Goal: Task Accomplishment & Management: Manage account settings

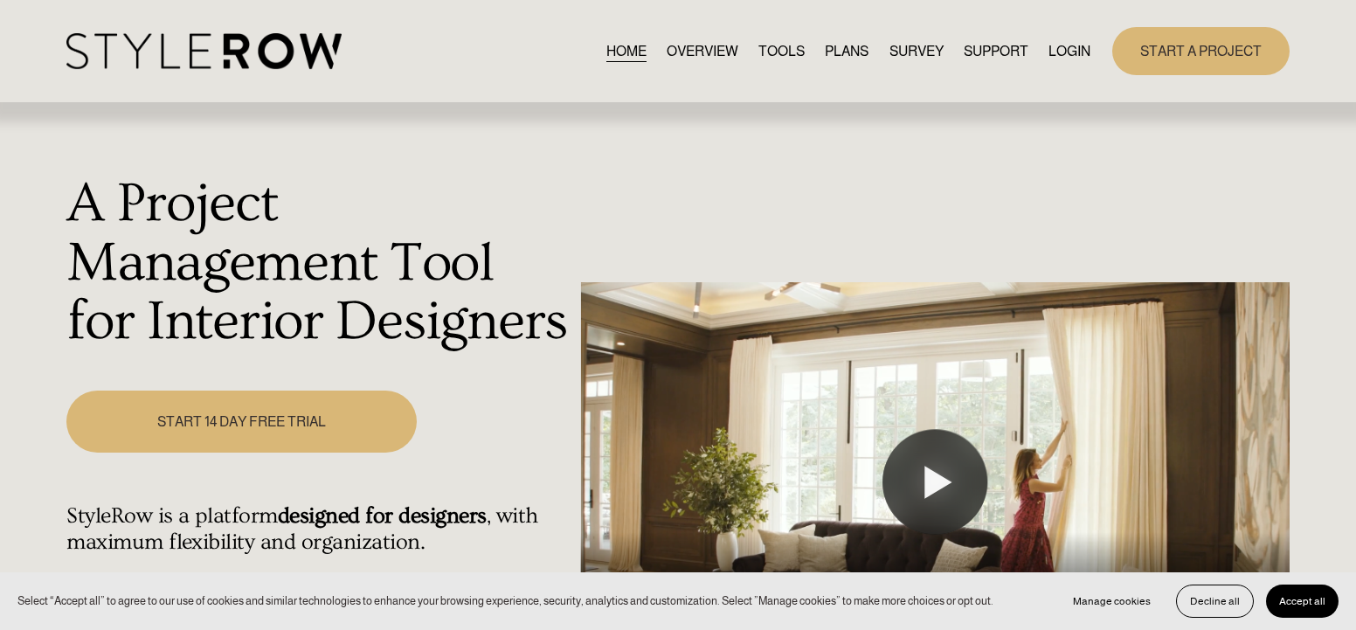
click at [1075, 48] on link "LOGIN" at bounding box center [1070, 51] width 42 height 24
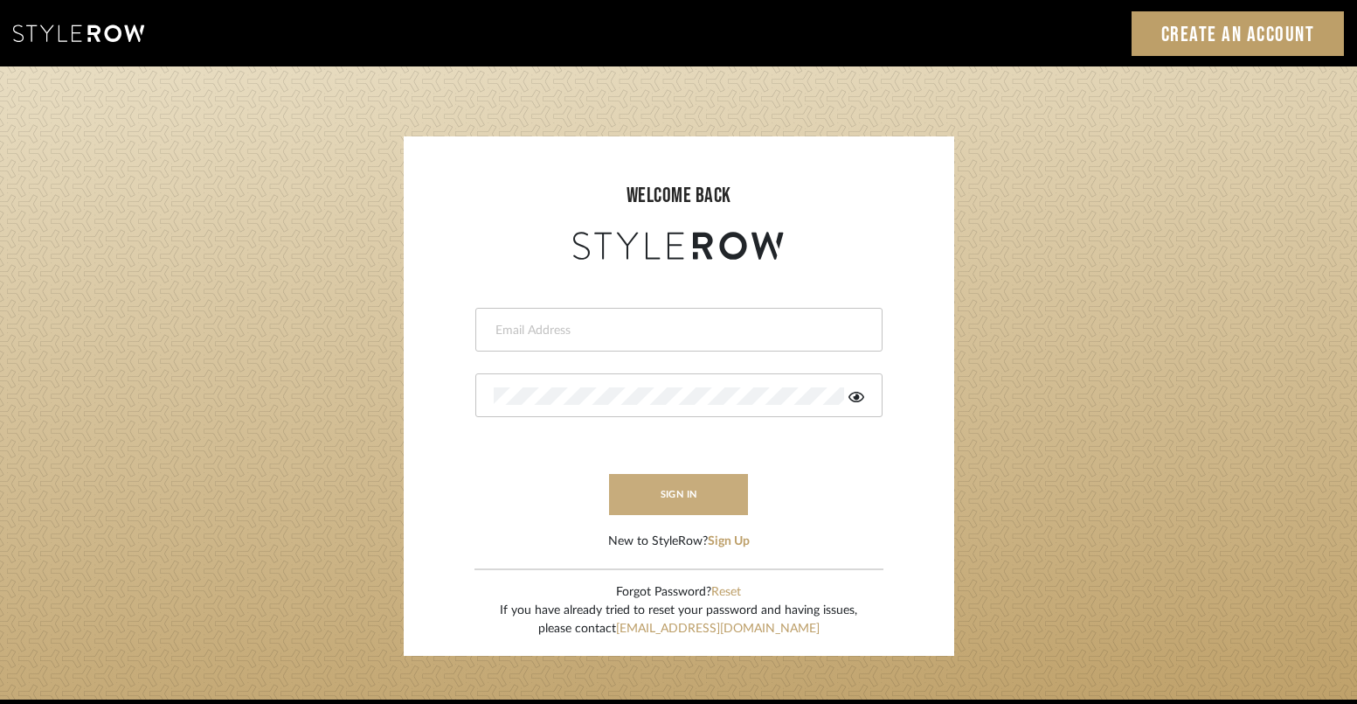
type input "hannah@roomerslimited.com"
click at [668, 496] on button "sign in" at bounding box center [679, 494] width 140 height 41
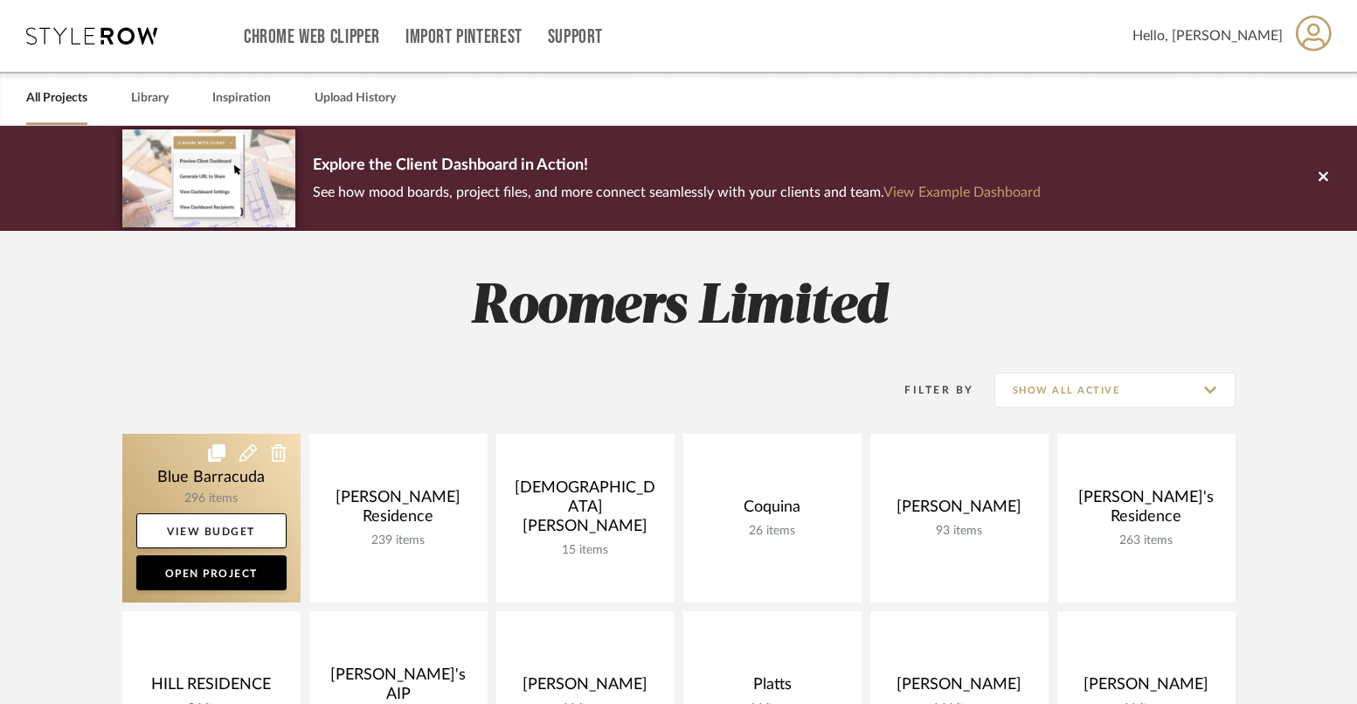
click at [184, 468] on link at bounding box center [211, 517] width 178 height 169
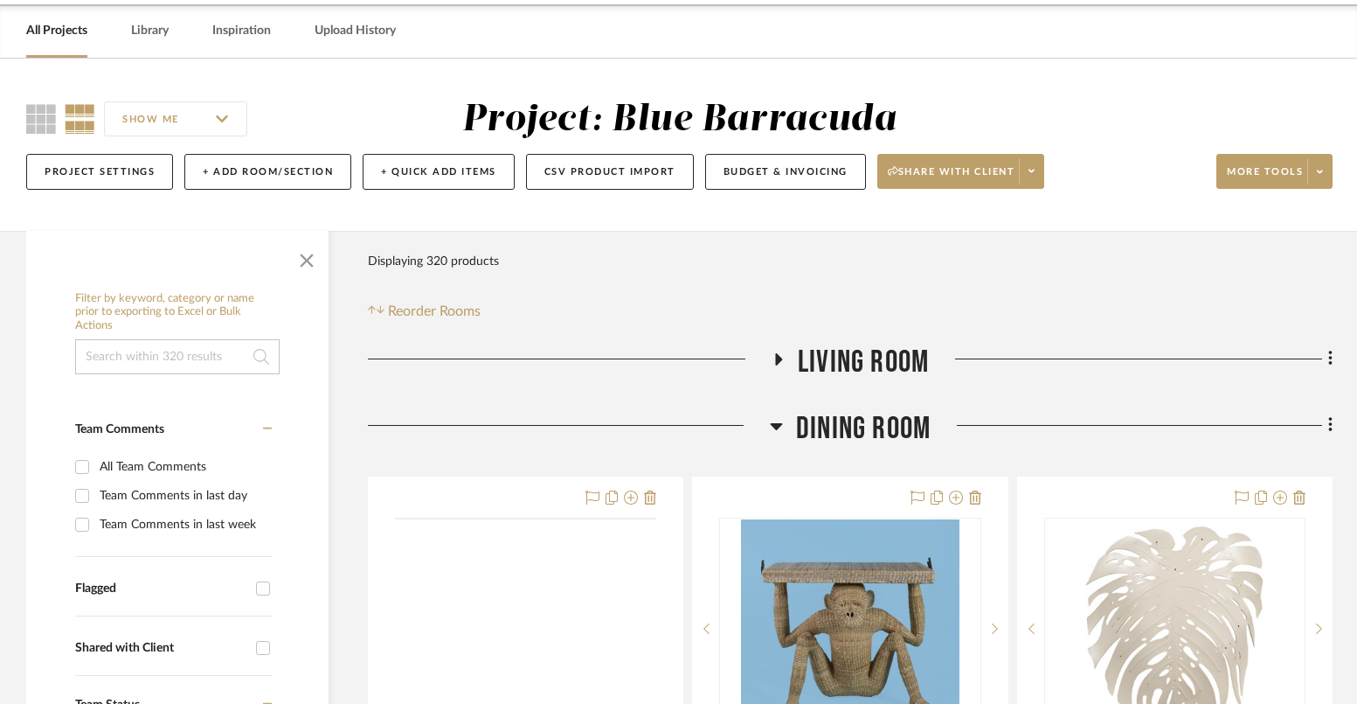
scroll to position [262, 0]
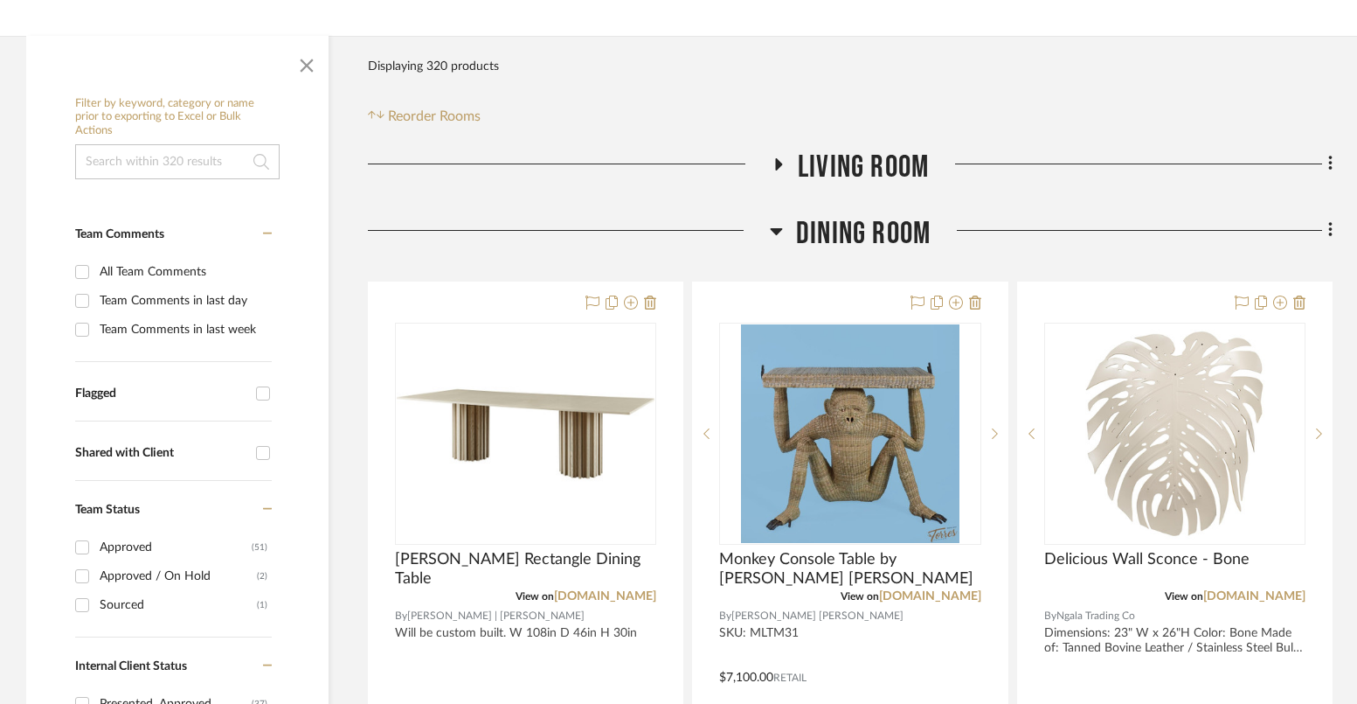
click at [783, 237] on h3 "Dining Room" at bounding box center [850, 234] width 161 height 38
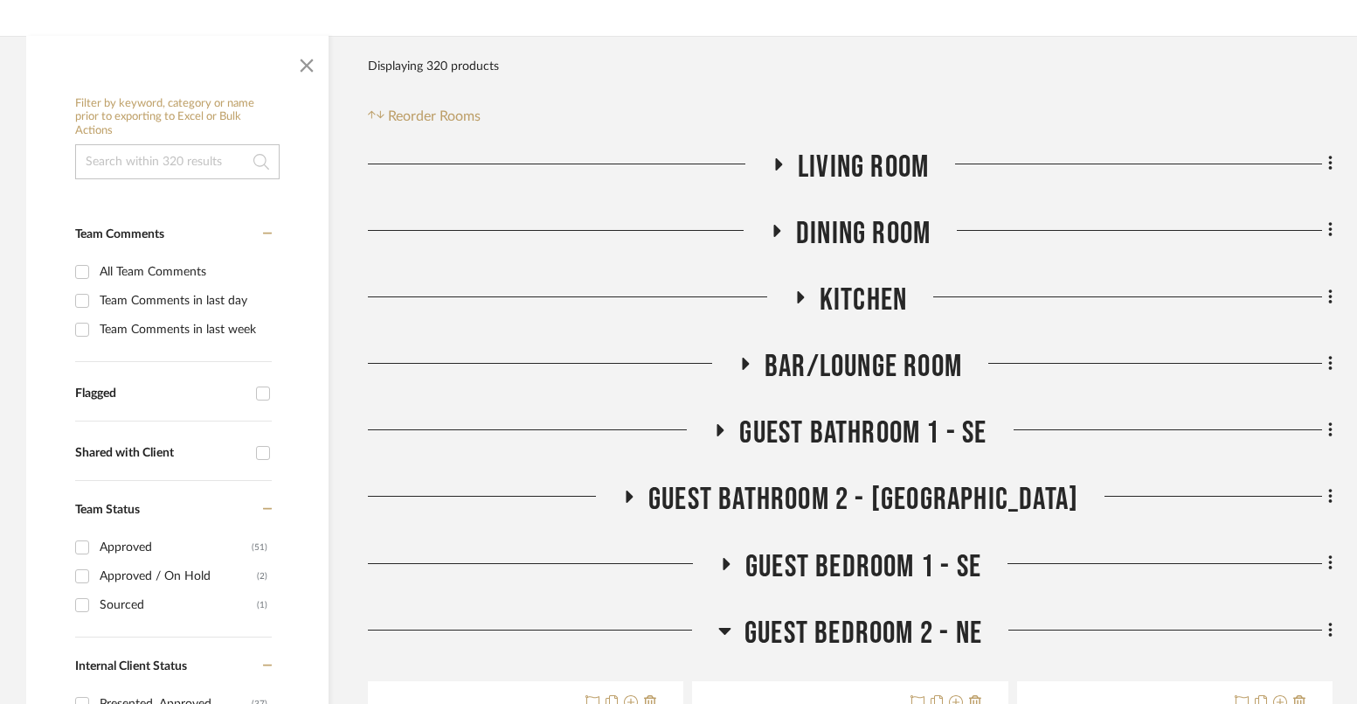
click at [775, 163] on icon at bounding box center [778, 164] width 7 height 12
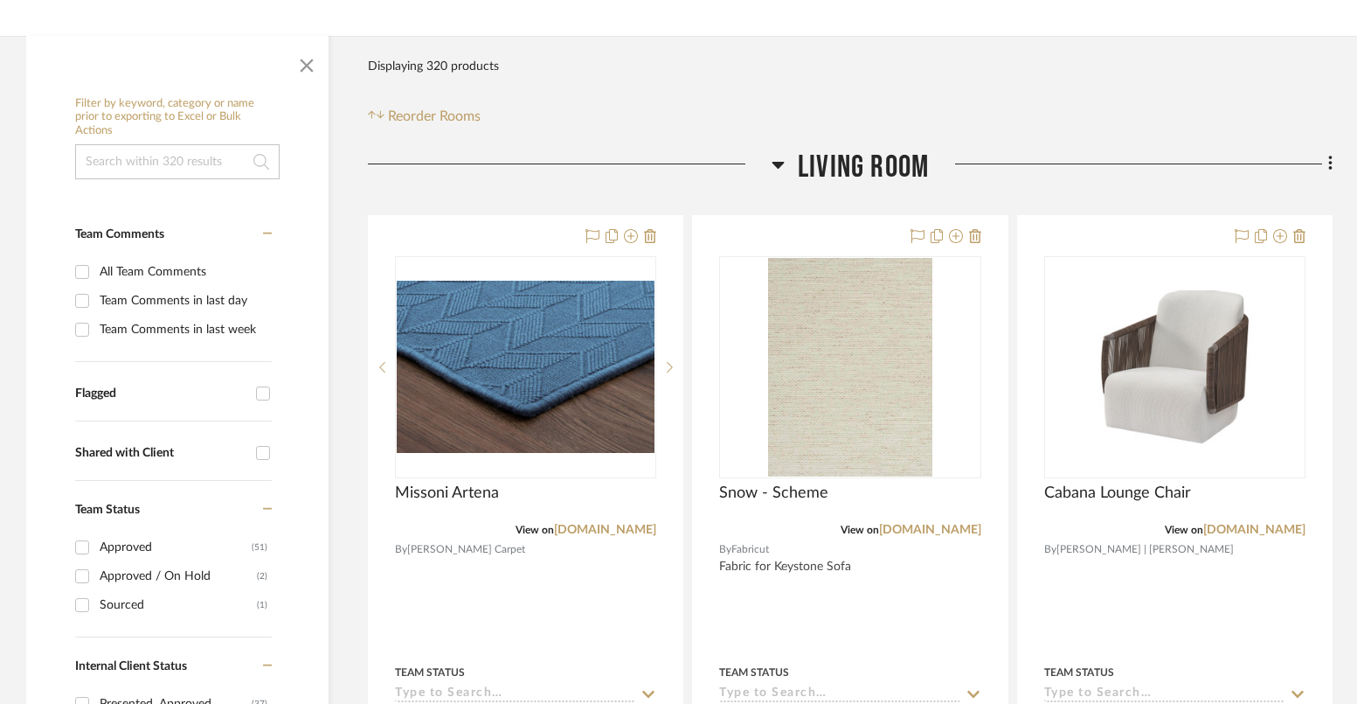
click at [775, 163] on icon at bounding box center [778, 165] width 12 height 7
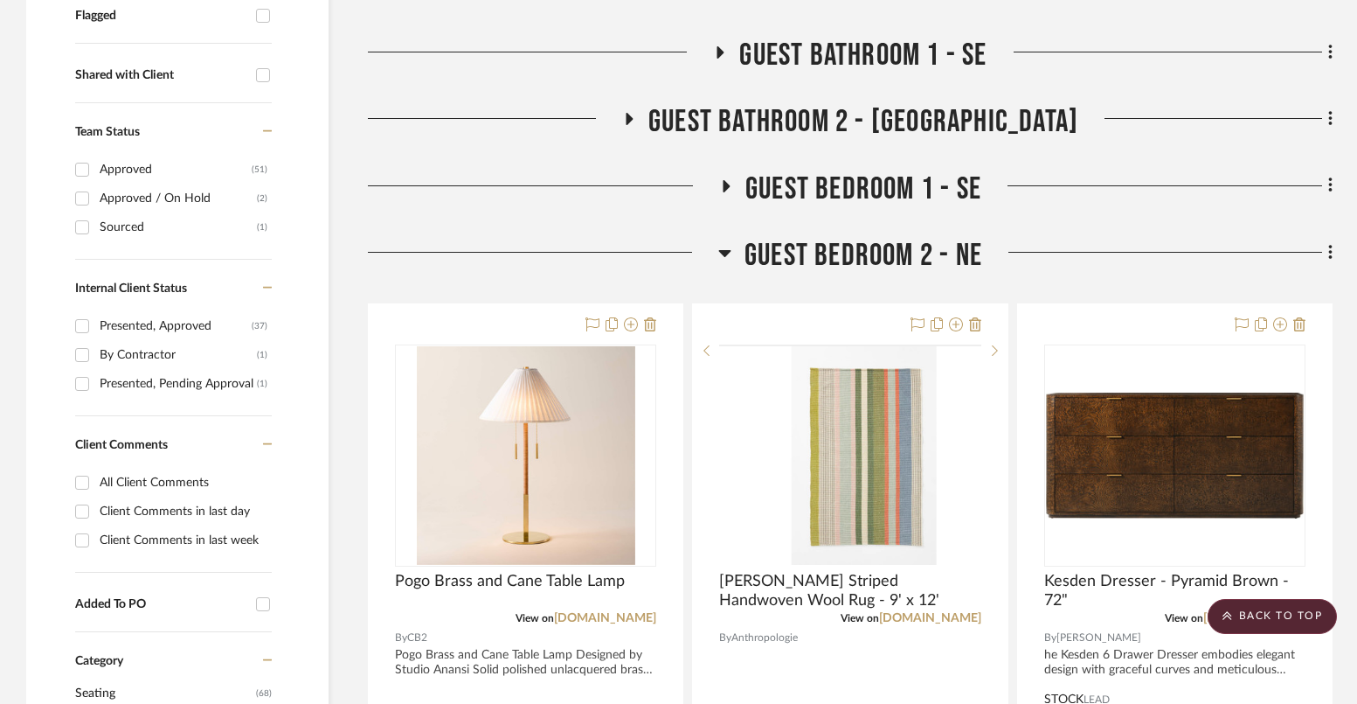
scroll to position [612, 0]
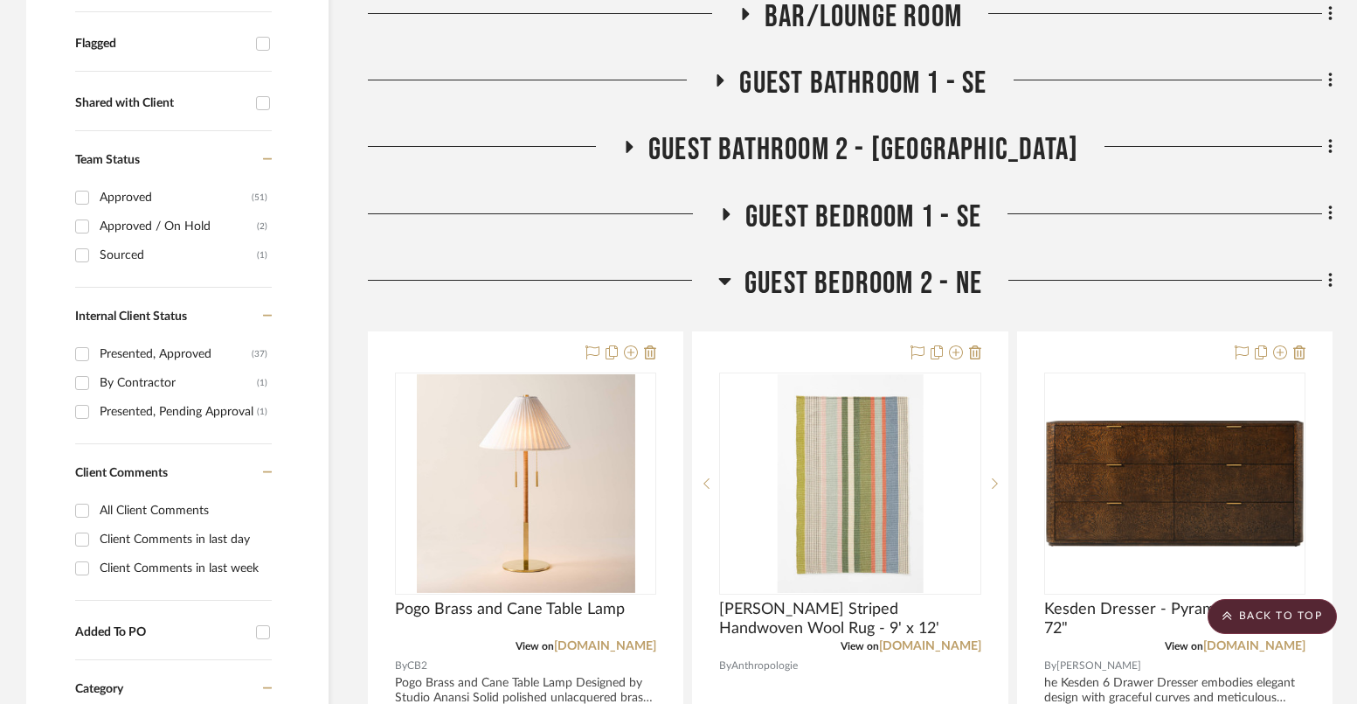
click at [706, 287] on div at bounding box center [543, 287] width 350 height 45
click at [719, 284] on icon at bounding box center [724, 280] width 13 height 21
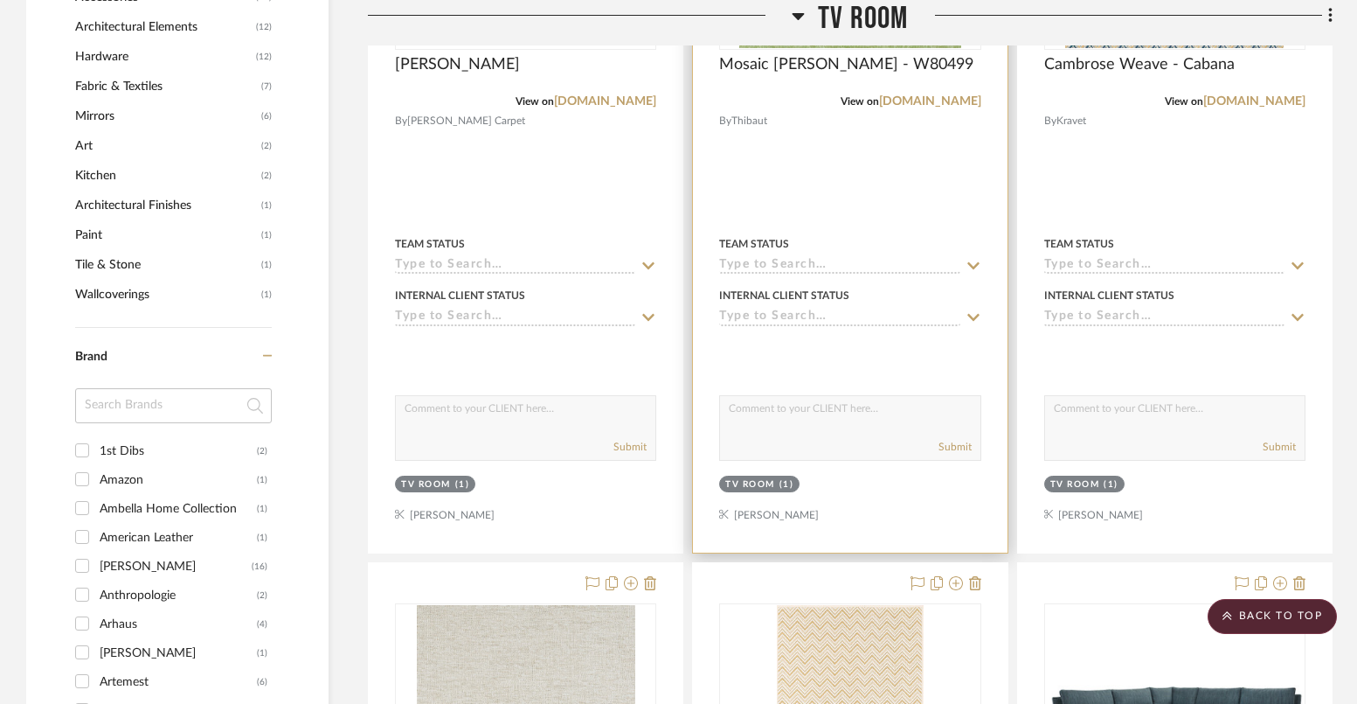
scroll to position [1049, 0]
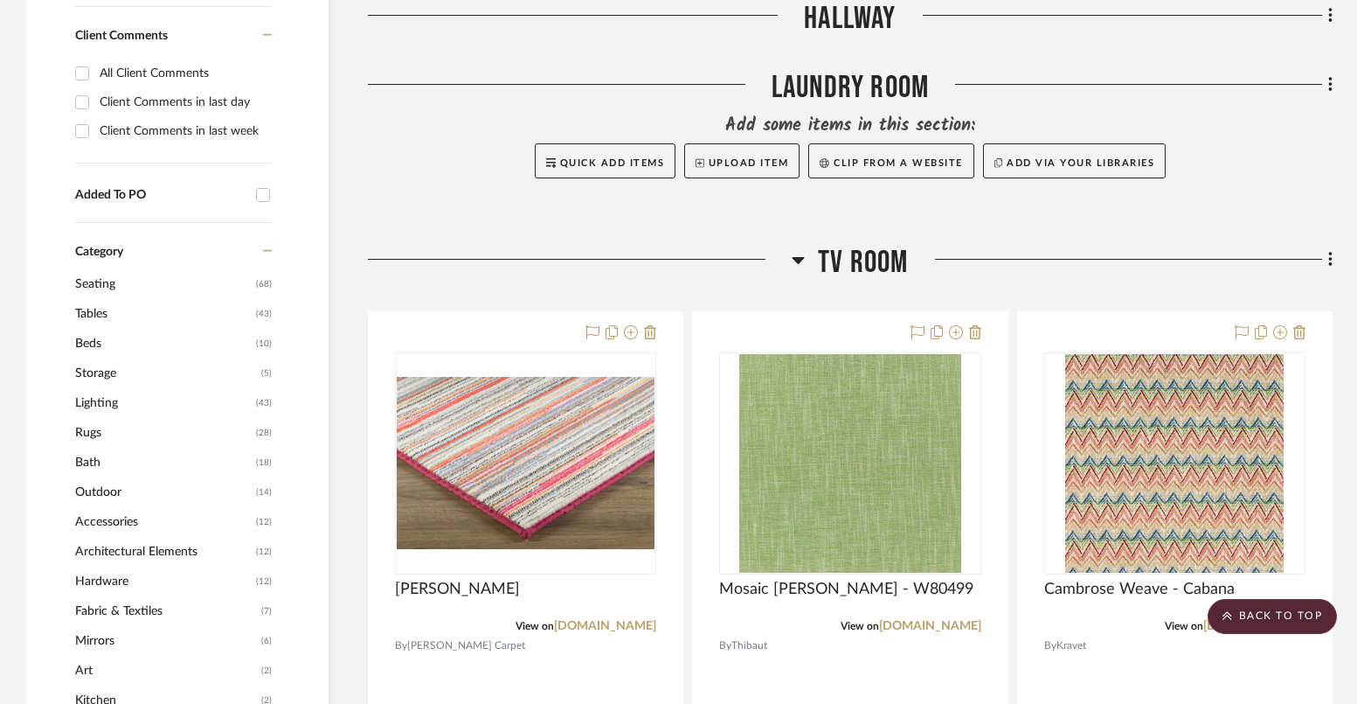
click at [796, 251] on icon at bounding box center [798, 259] width 13 height 21
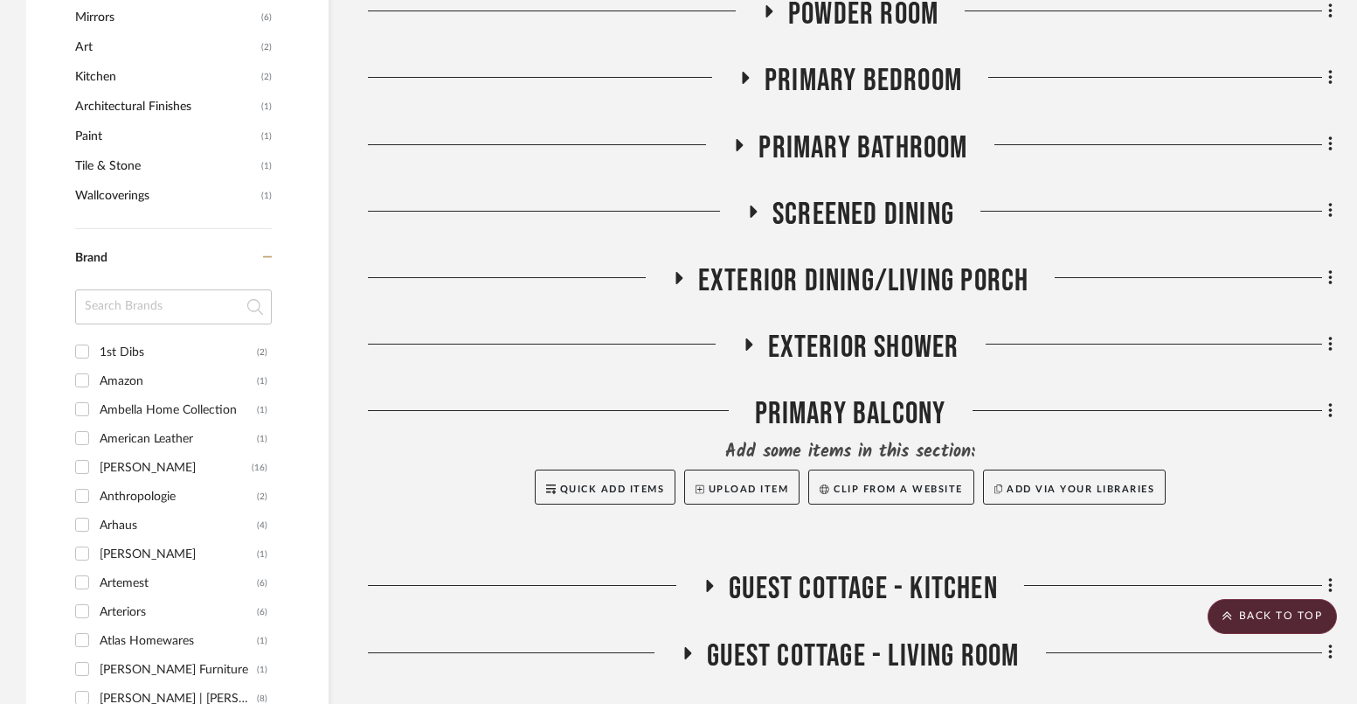
scroll to position [1660, 0]
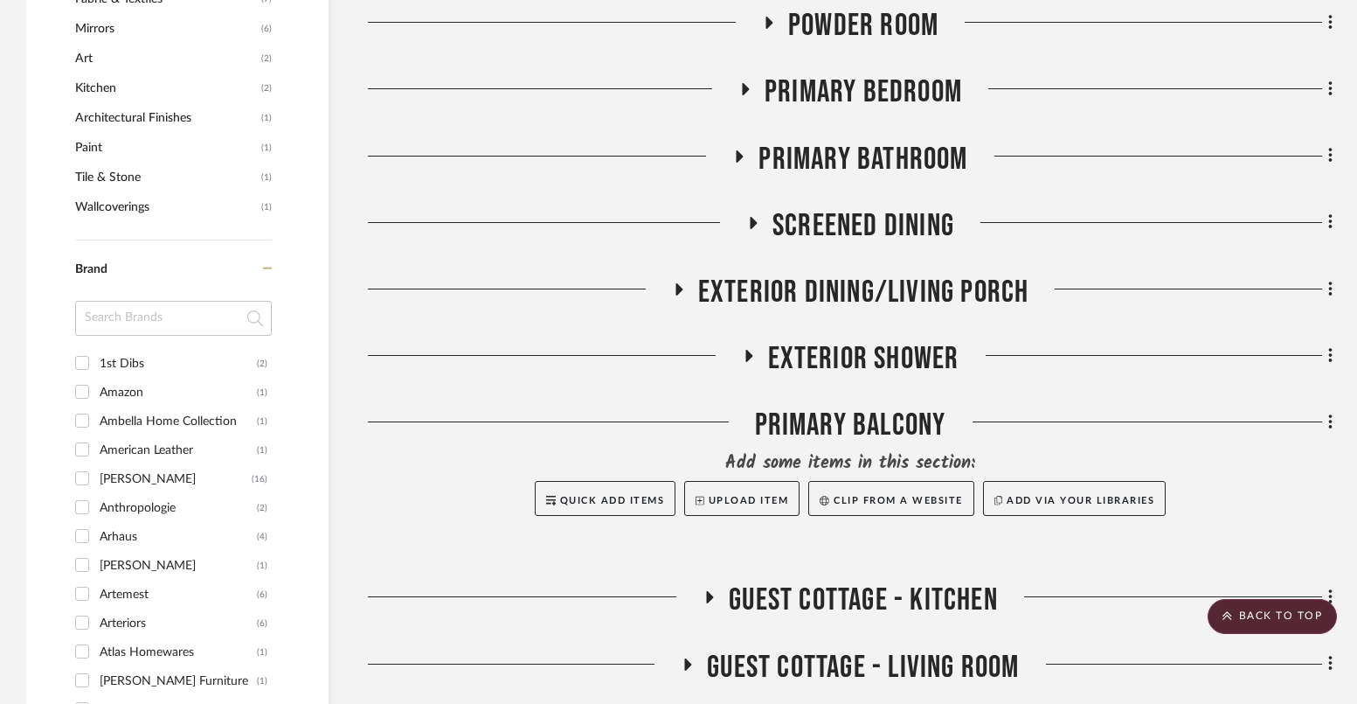
click at [746, 158] on icon at bounding box center [739, 155] width 21 height 13
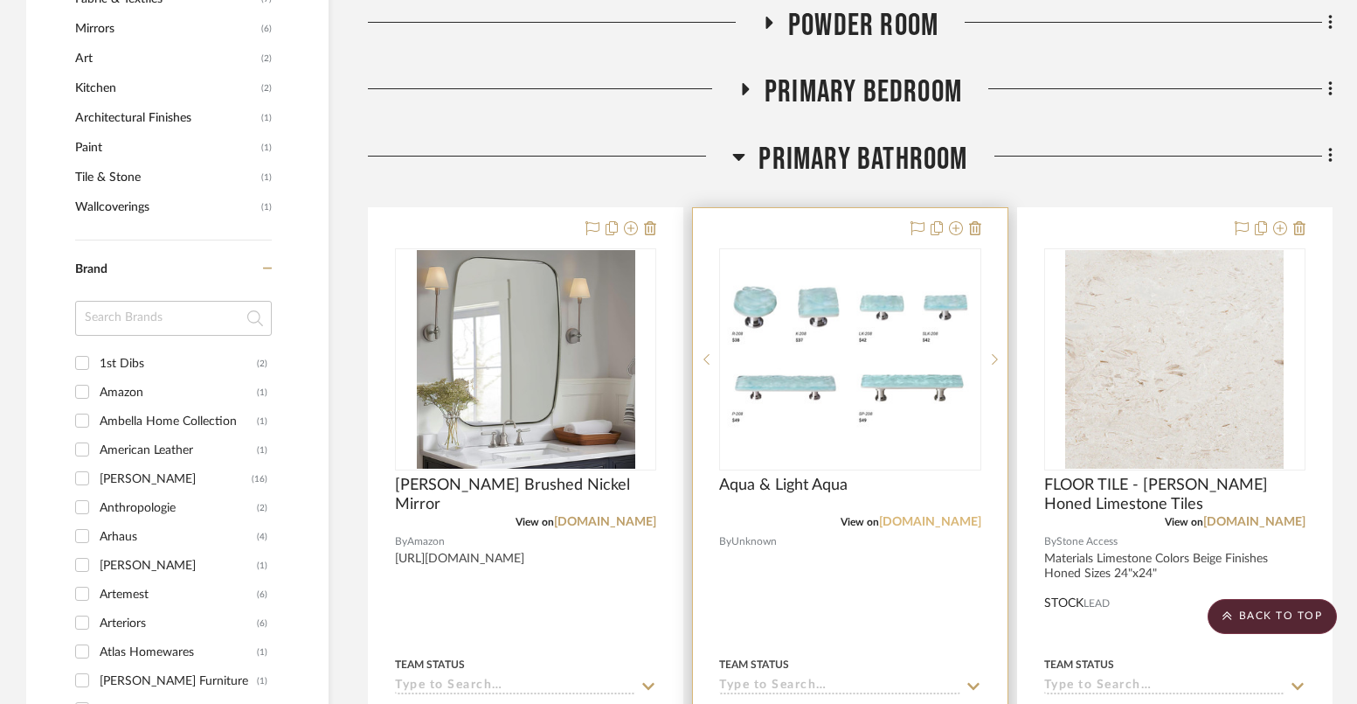
click at [944, 521] on link "sietto.com" at bounding box center [930, 522] width 102 height 12
